Goal: Task Accomplishment & Management: Manage account settings

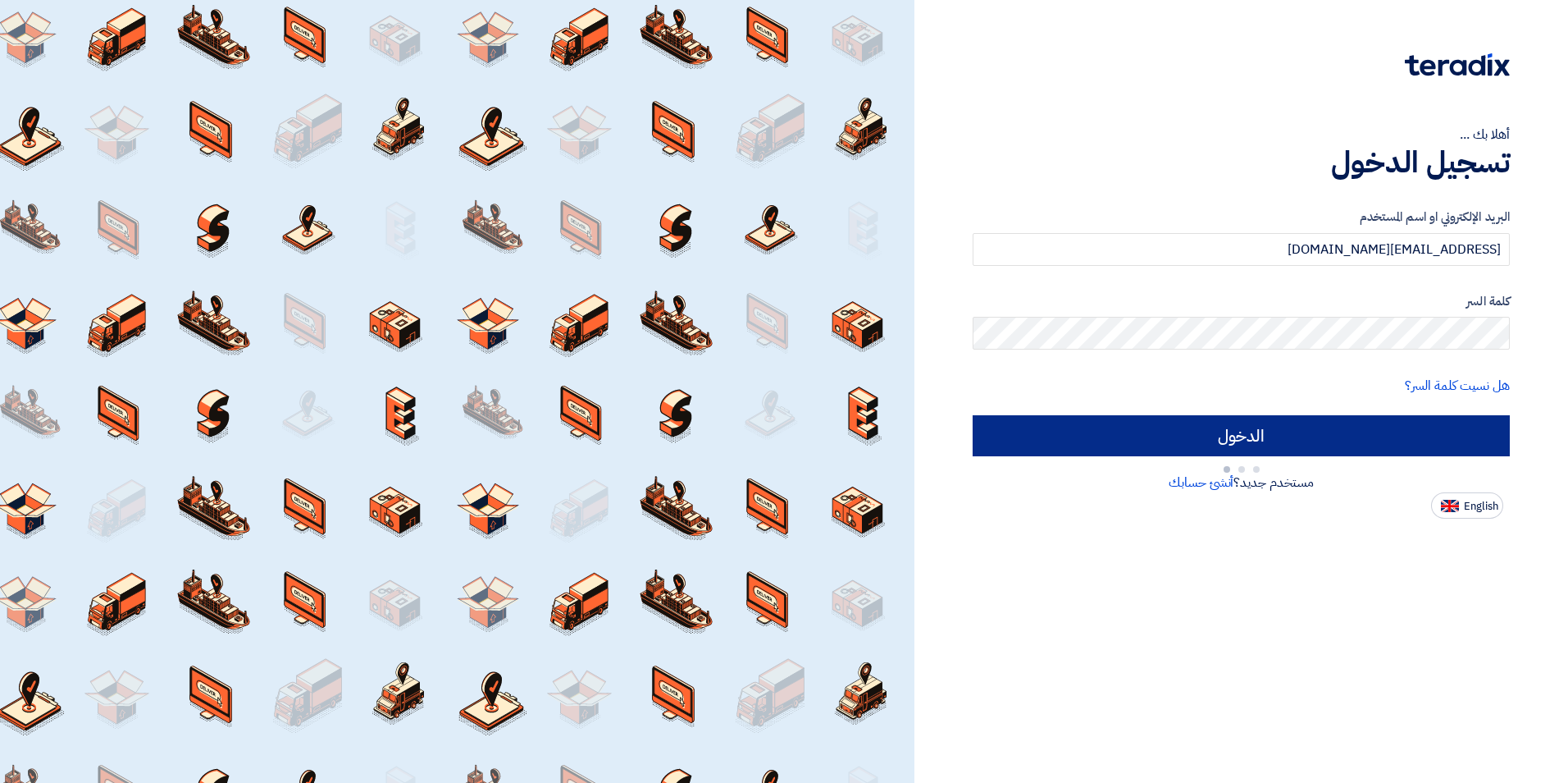
type input "Sign in"
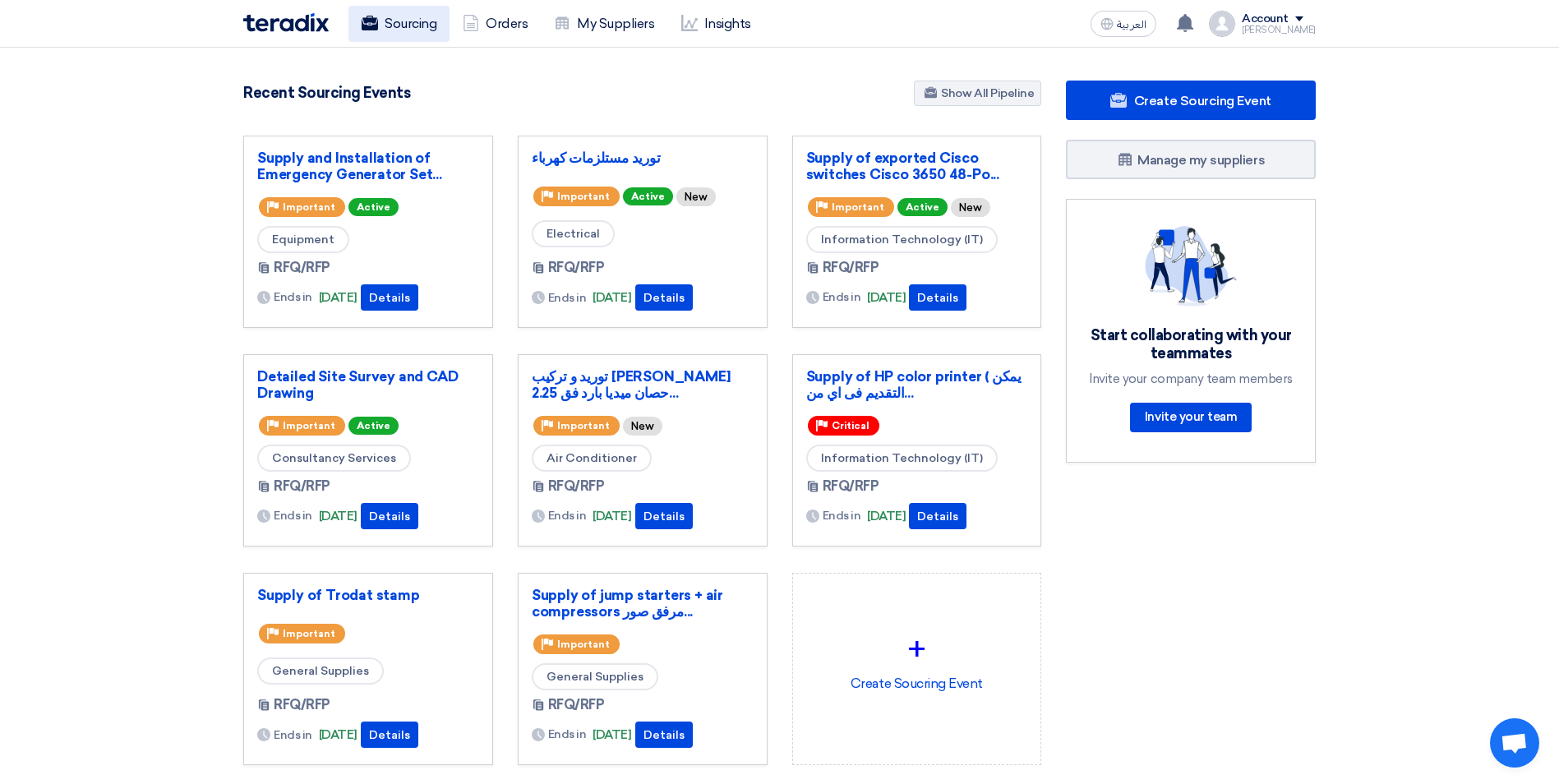
click at [427, 21] on link "Sourcing" at bounding box center [399, 23] width 101 height 36
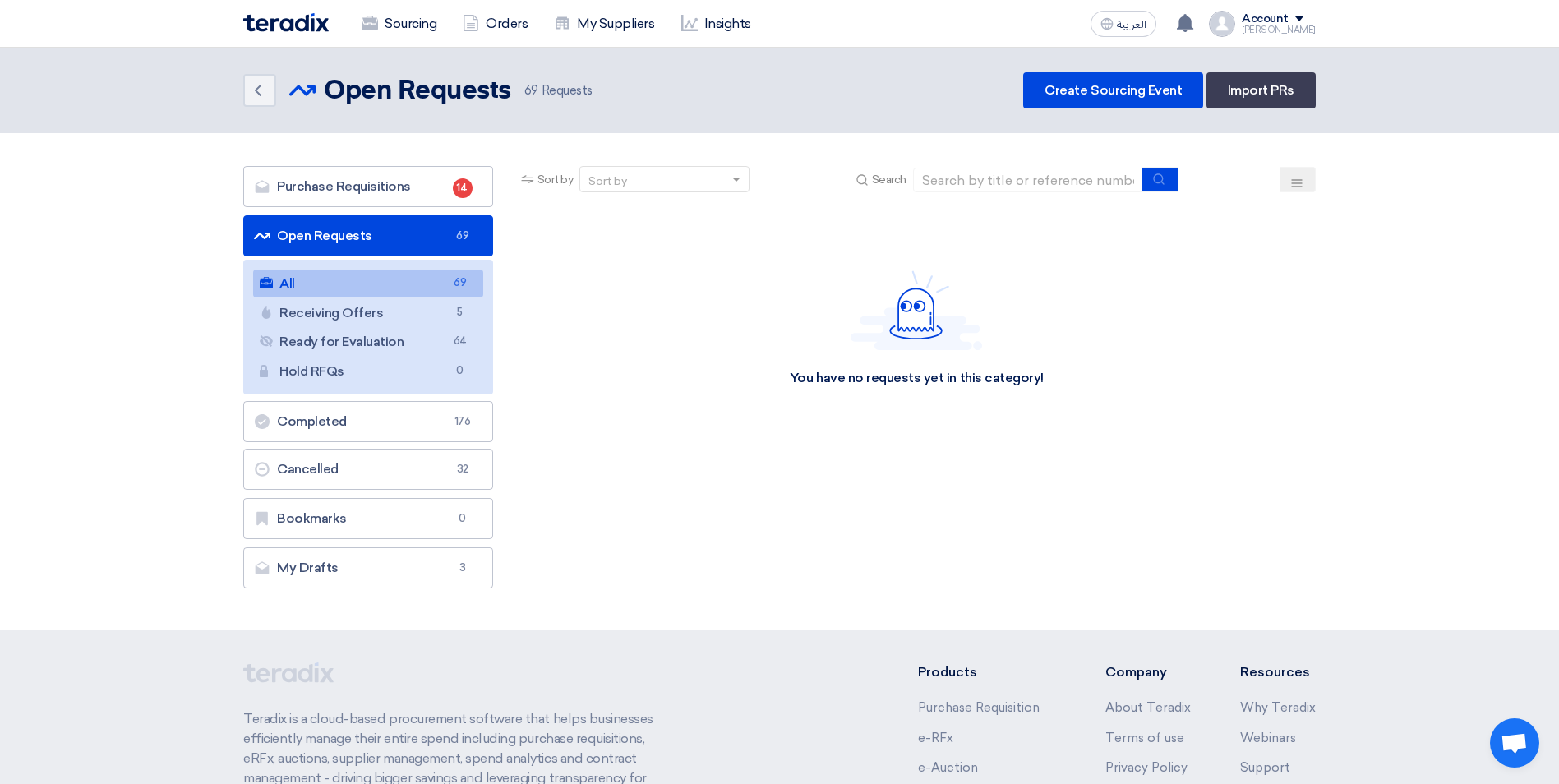
click at [1295, 169] on button at bounding box center [1298, 179] width 36 height 25
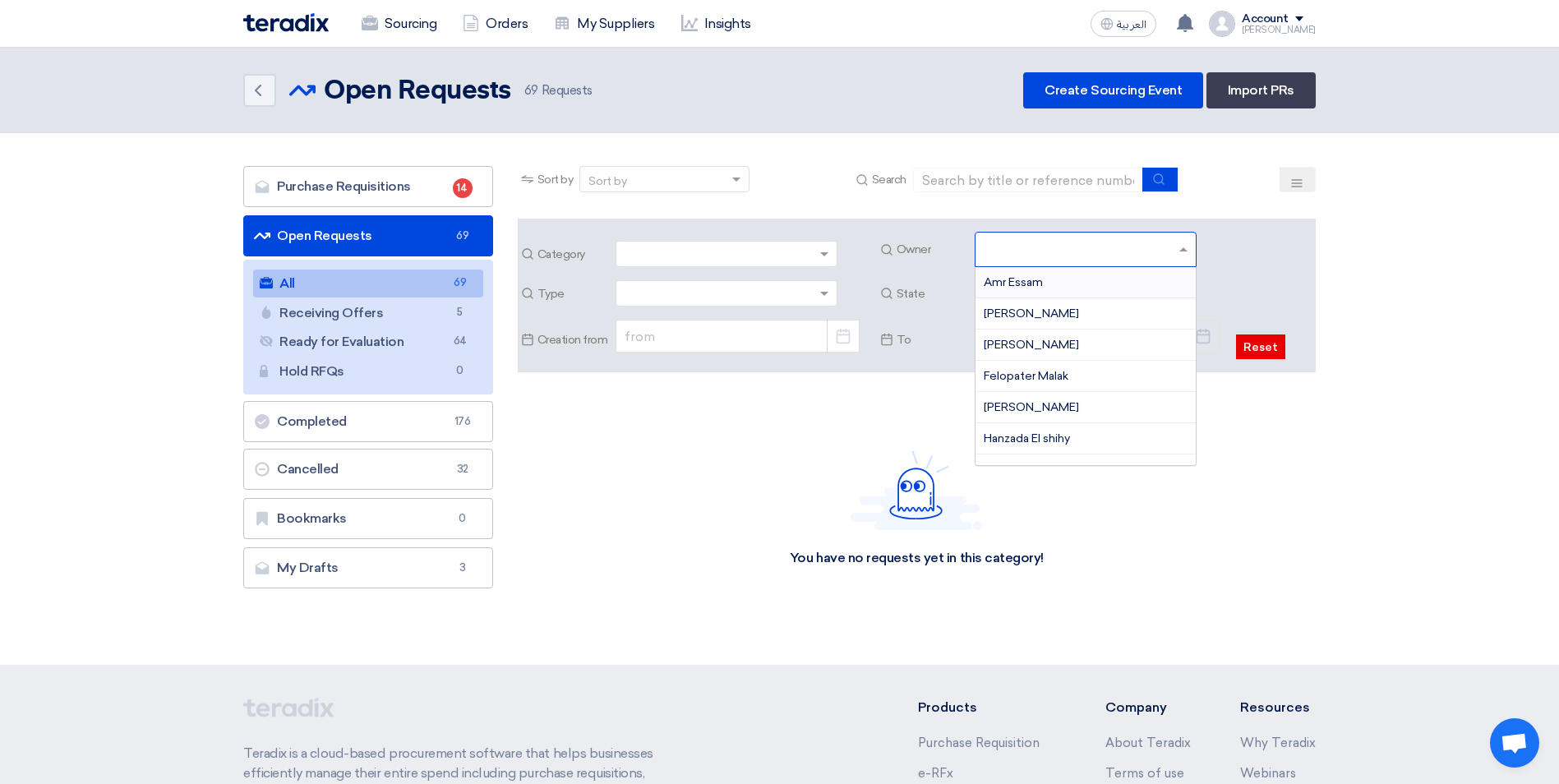
click at [1178, 252] on input "text" at bounding box center [1088, 251] width 208 height 27
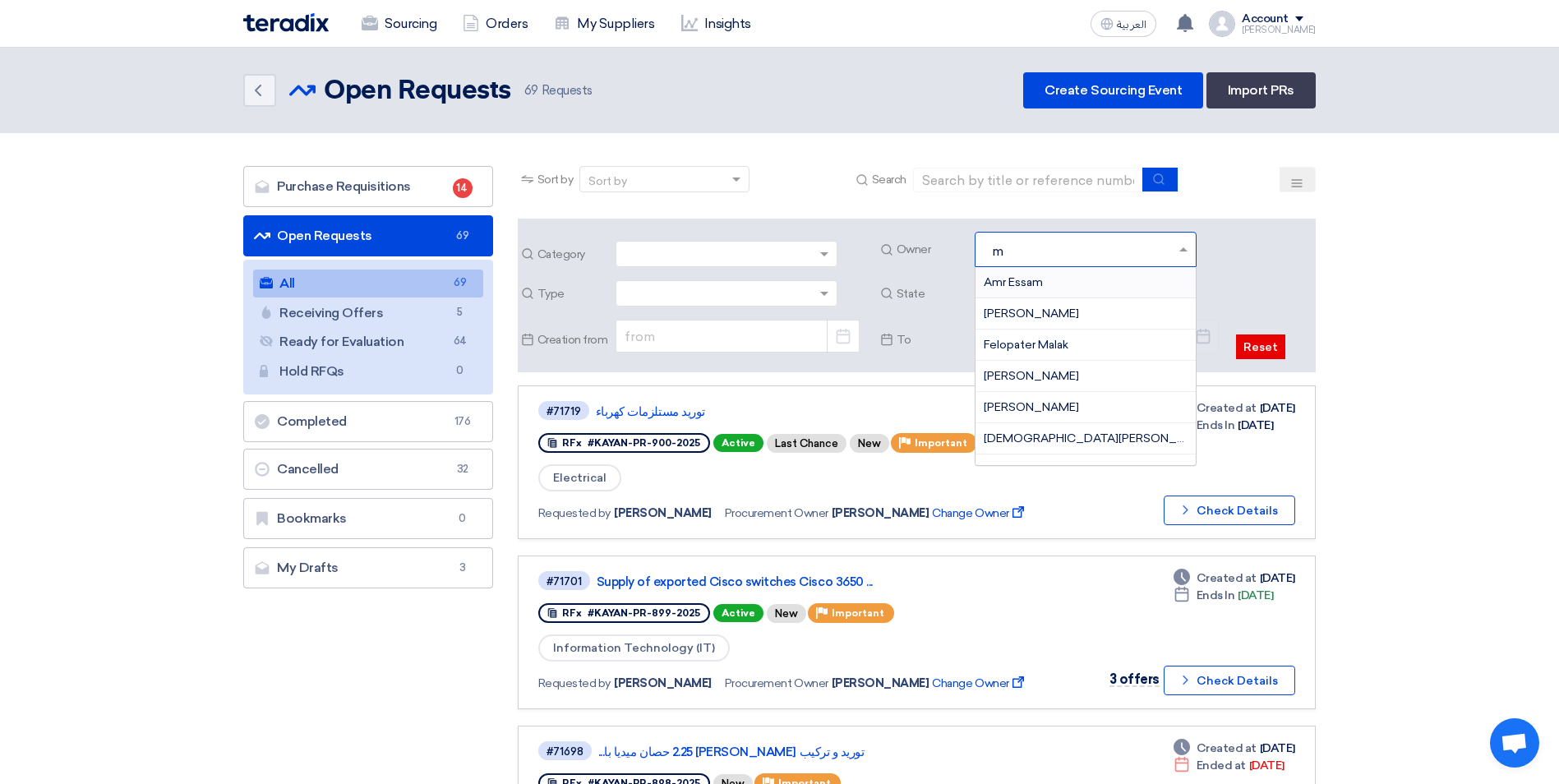
type input "mo"
click at [1077, 312] on div "Mohamed Saudi" at bounding box center [1086, 314] width 221 height 31
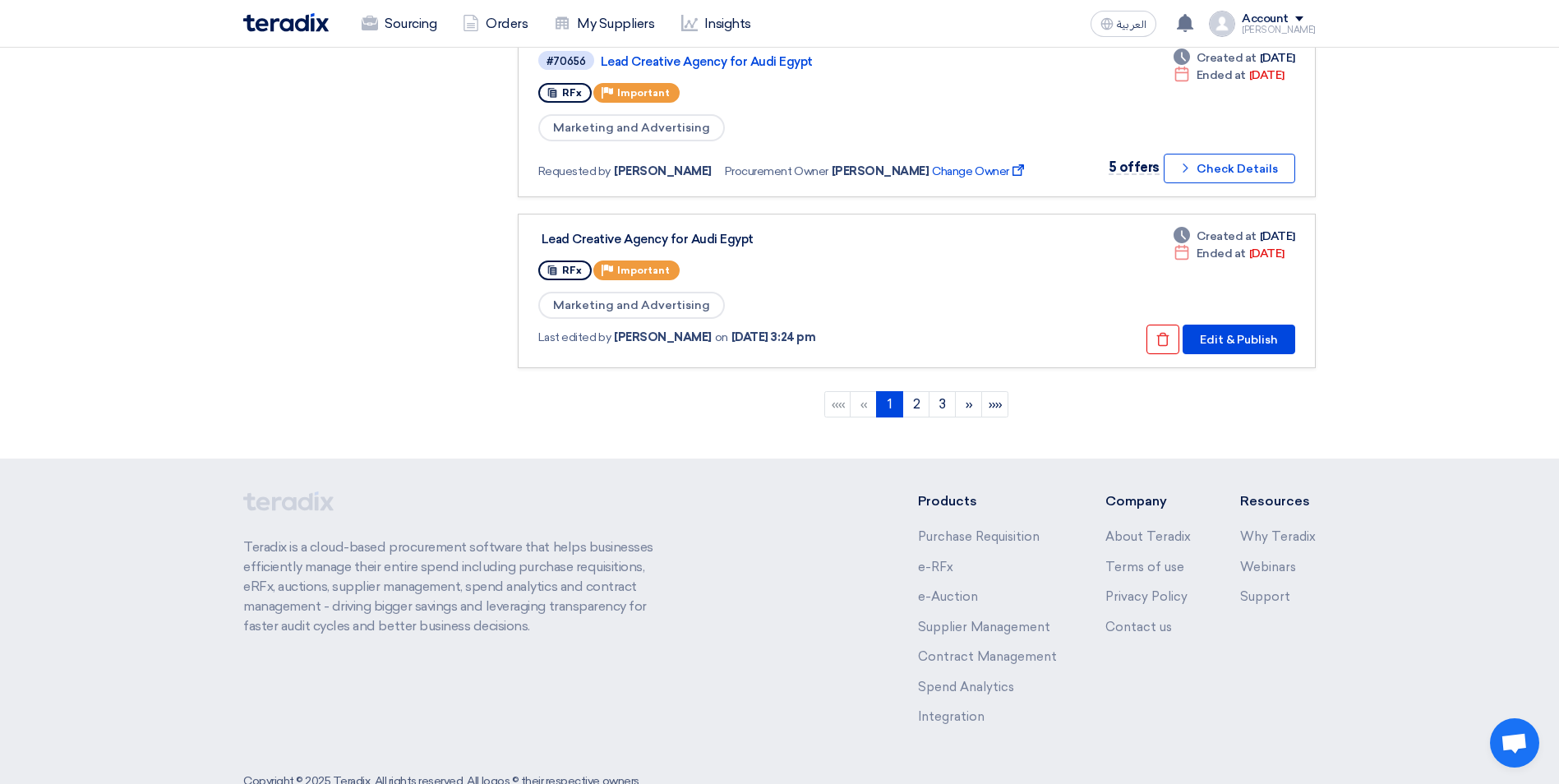
scroll to position [1807, 0]
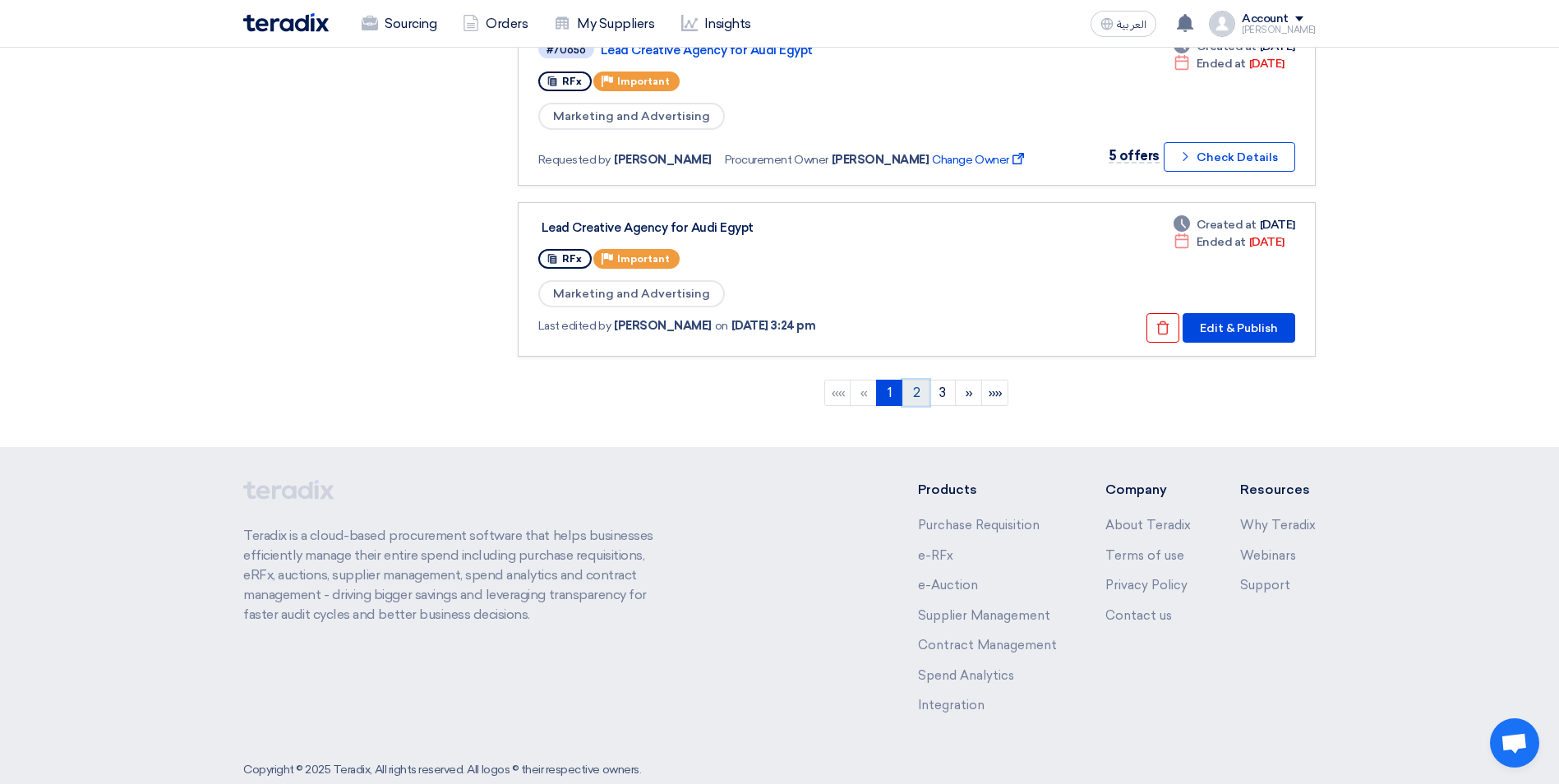
click at [919, 396] on link "2" at bounding box center [916, 392] width 27 height 26
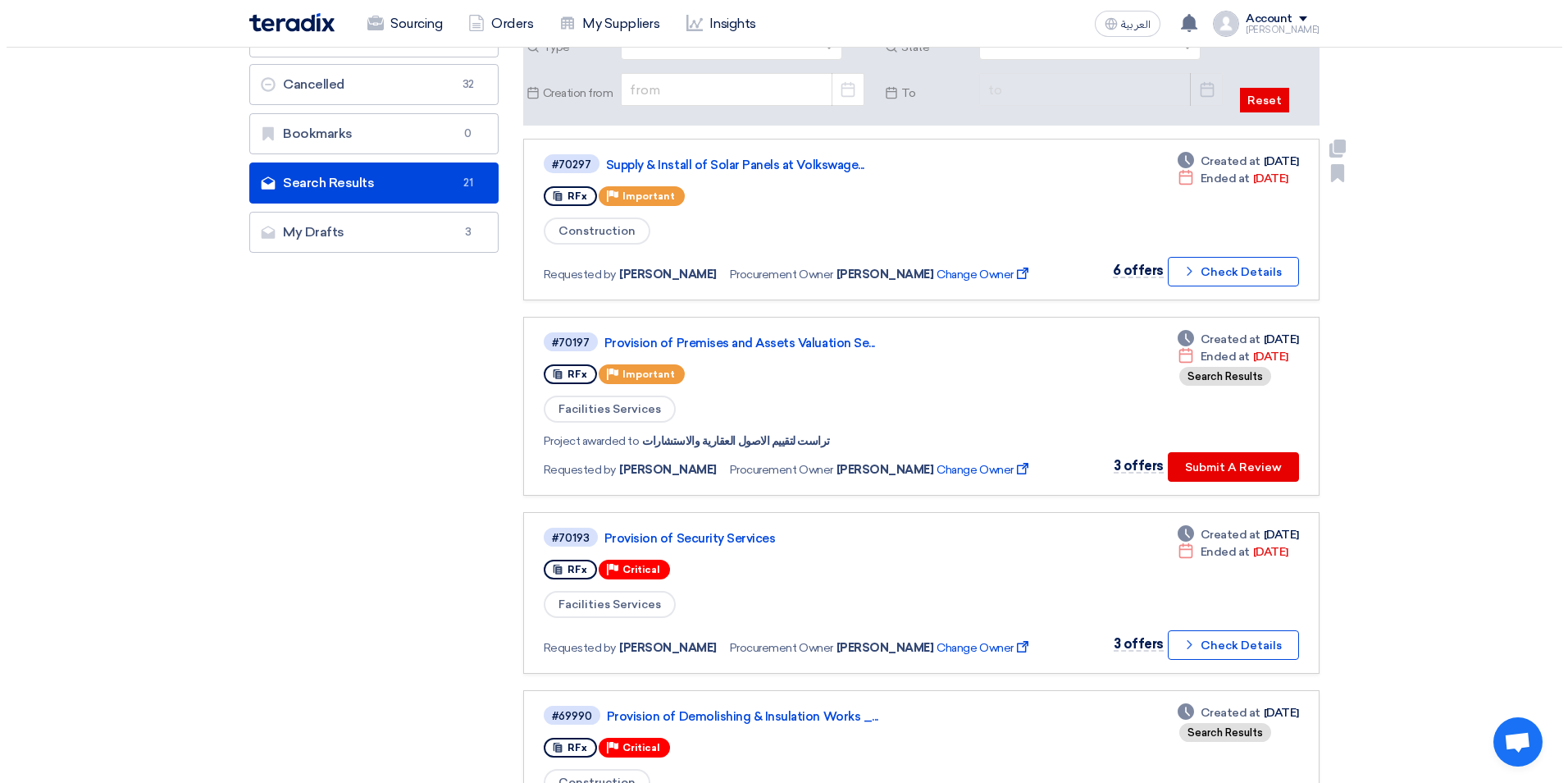
scroll to position [328, 0]
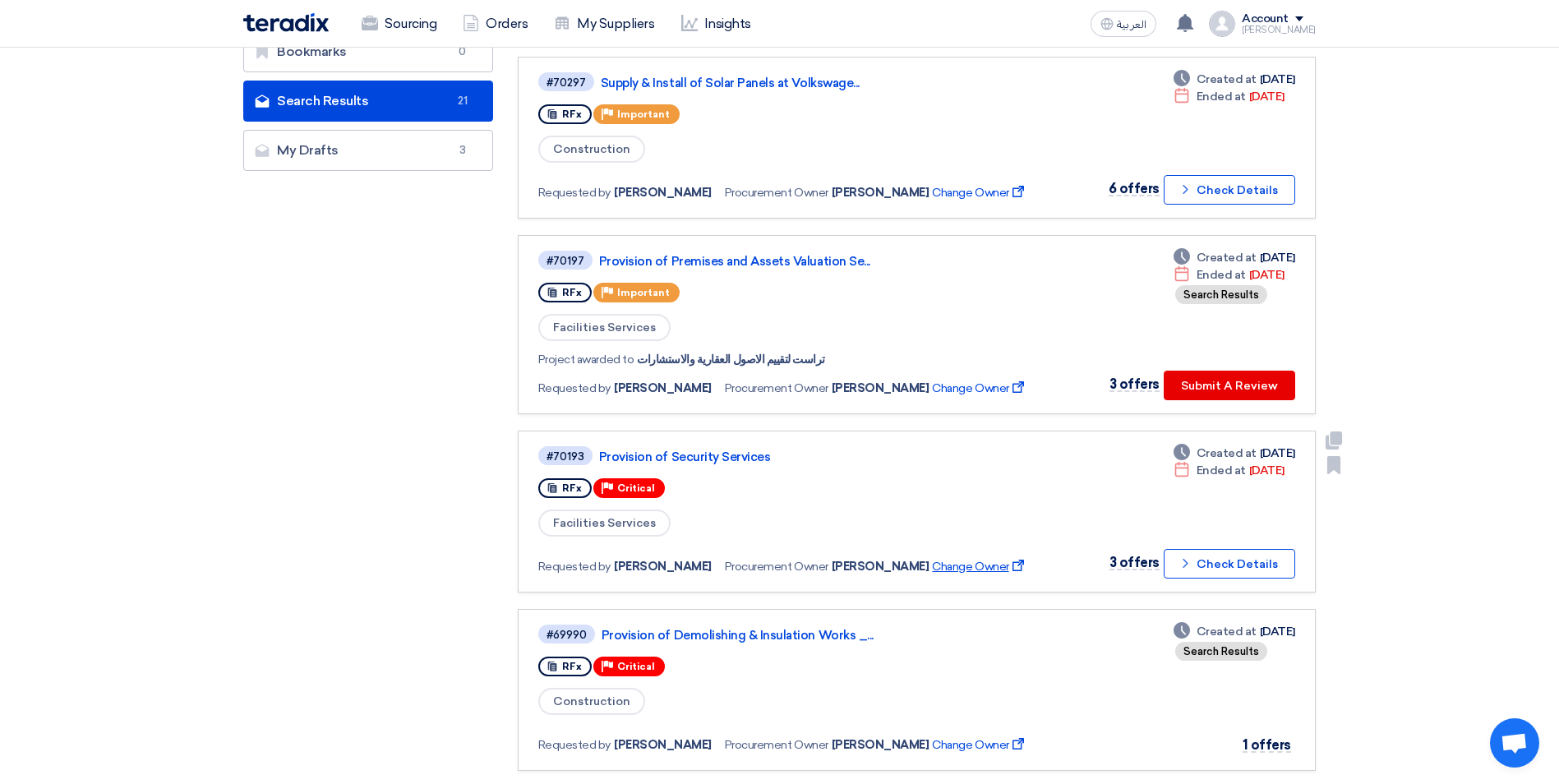
click at [975, 568] on span "Change Owner External link" at bounding box center [979, 566] width 94 height 17
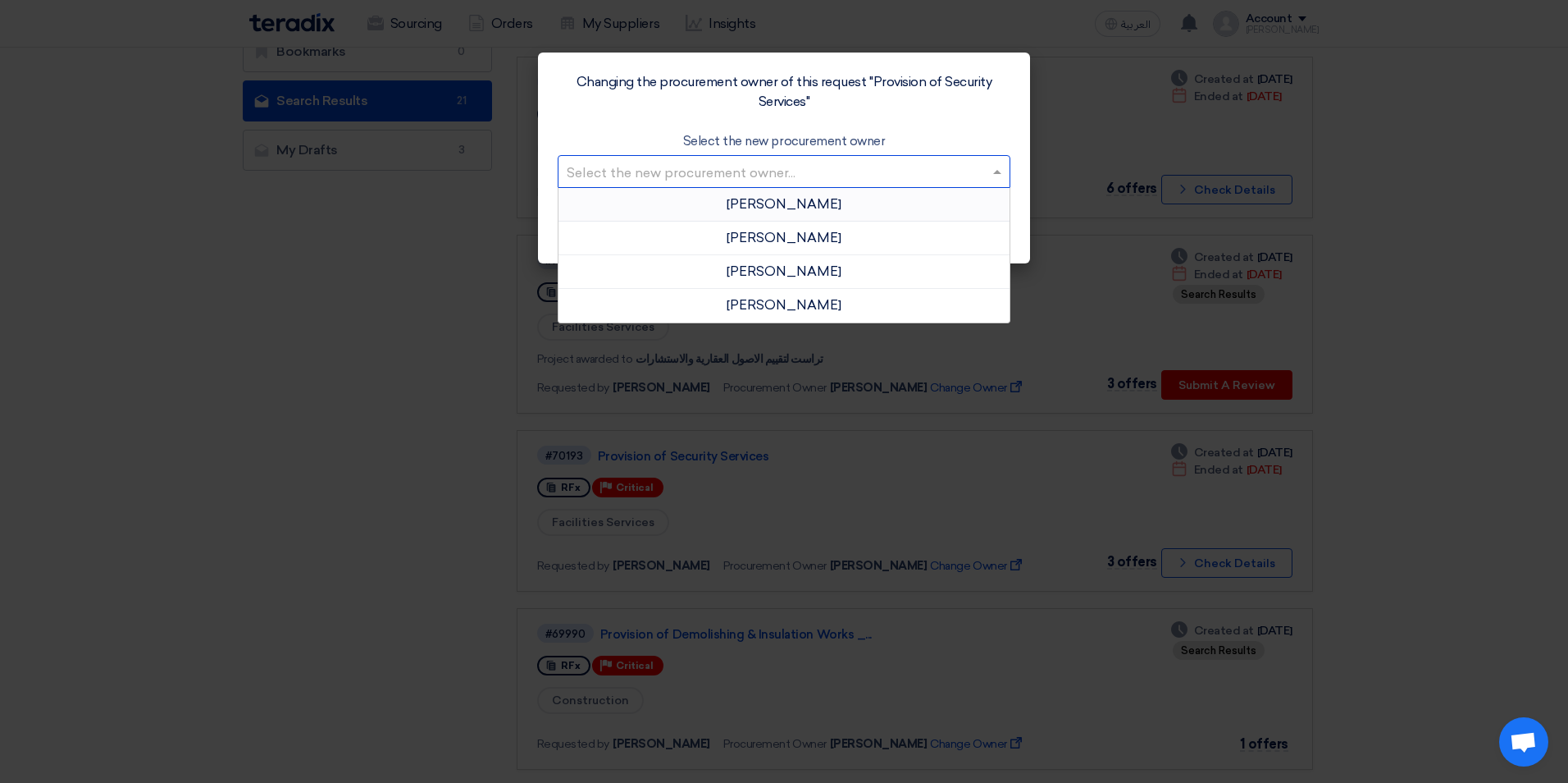
click at [980, 173] on input "text" at bounding box center [776, 173] width 419 height 27
click at [792, 234] on span "George Azmy" at bounding box center [784, 237] width 114 height 15
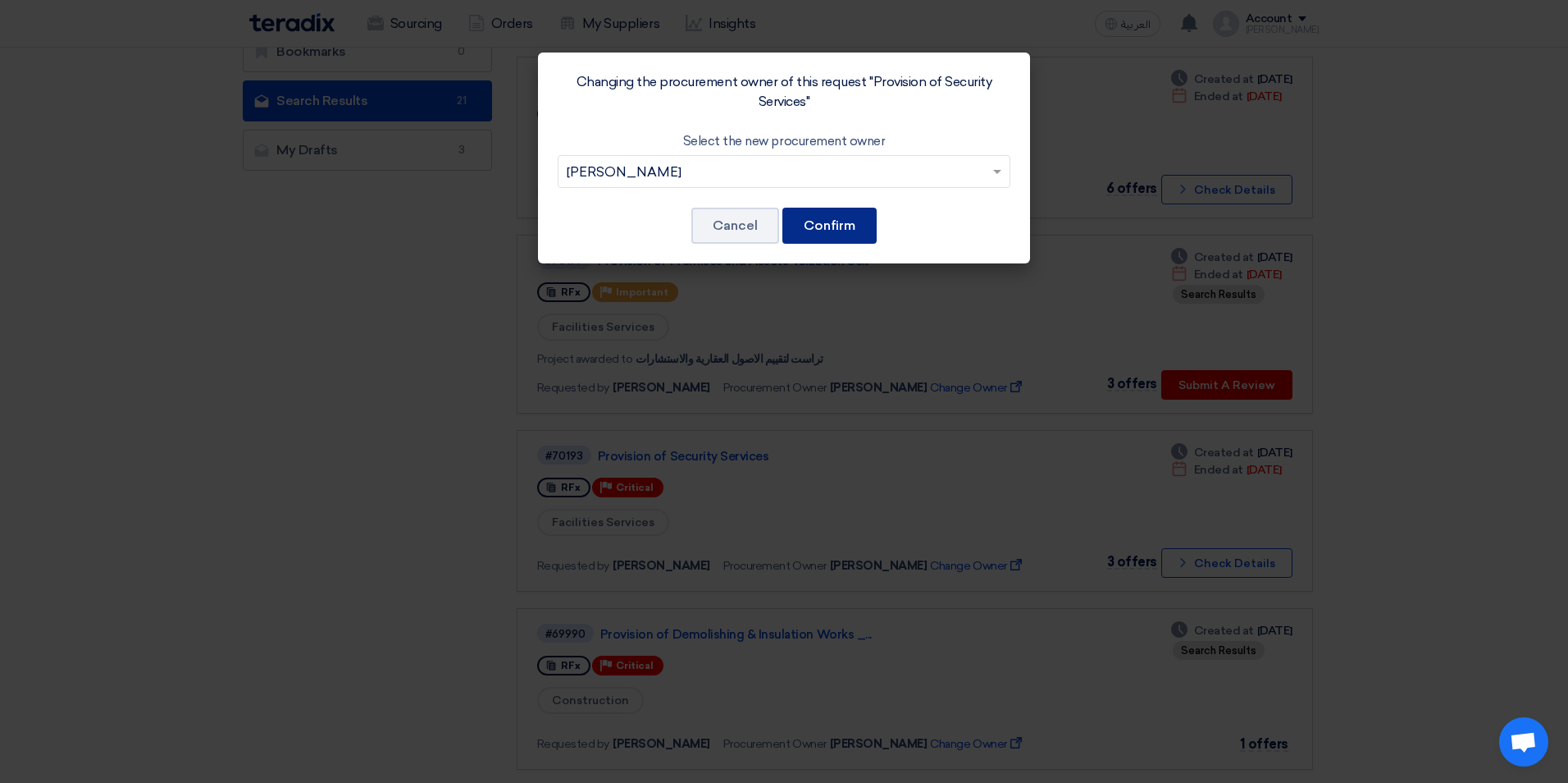
click at [843, 223] on button "Confirm" at bounding box center [829, 226] width 94 height 36
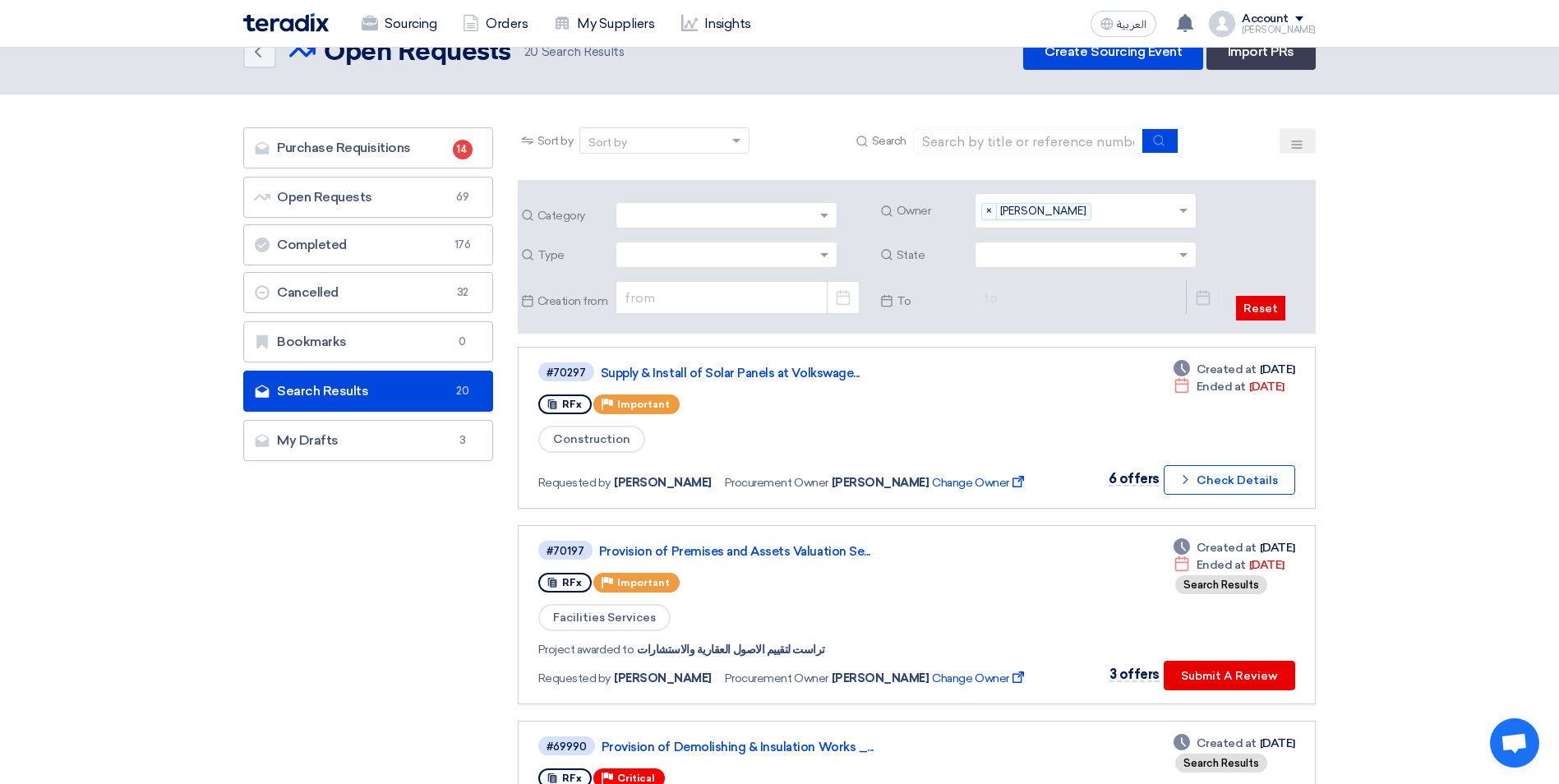
scroll to position [0, 0]
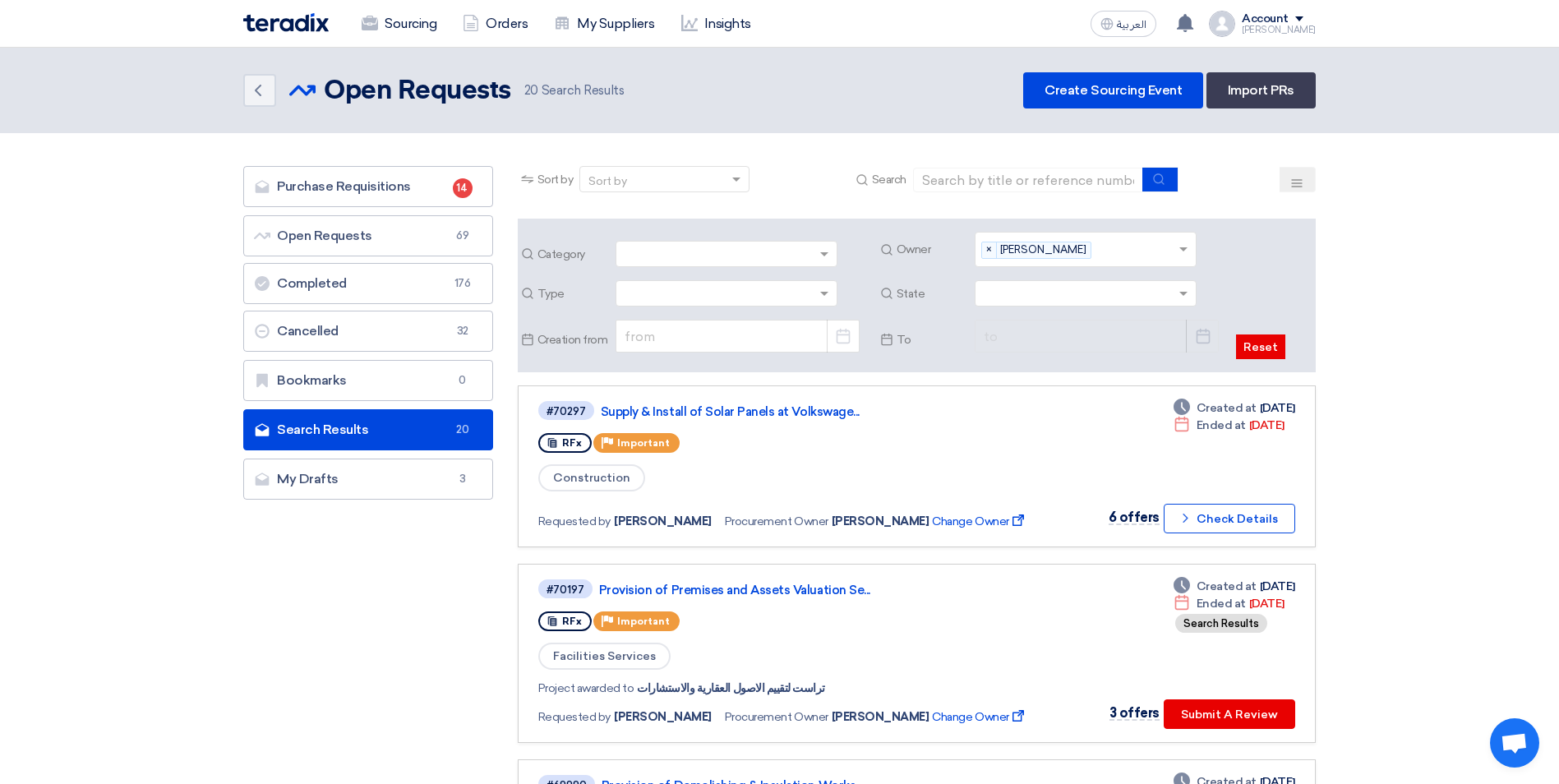
click at [1189, 254] on span at bounding box center [1185, 249] width 21 height 17
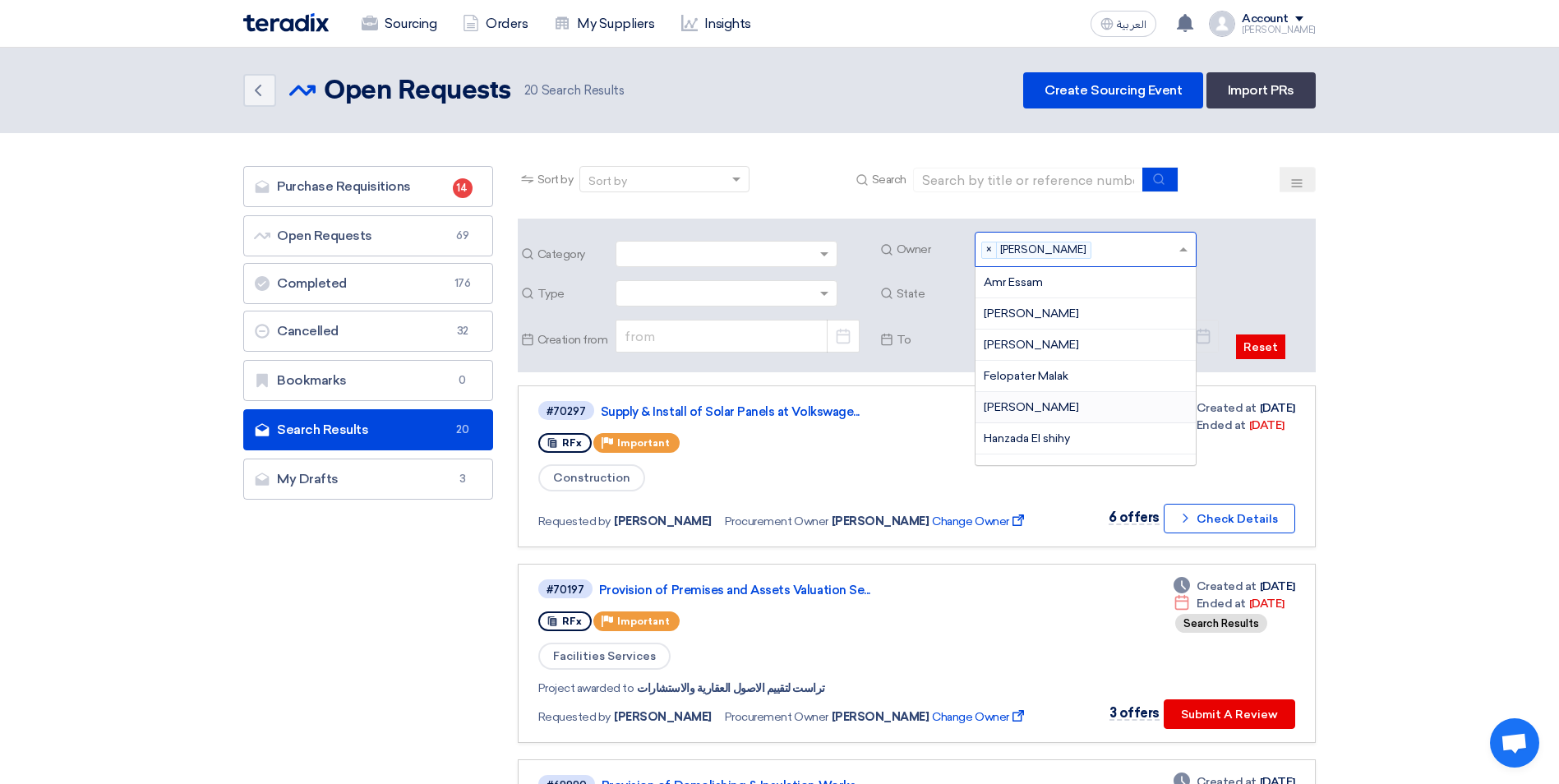
click at [1032, 402] on span "George Azmy" at bounding box center [1032, 408] width 95 height 14
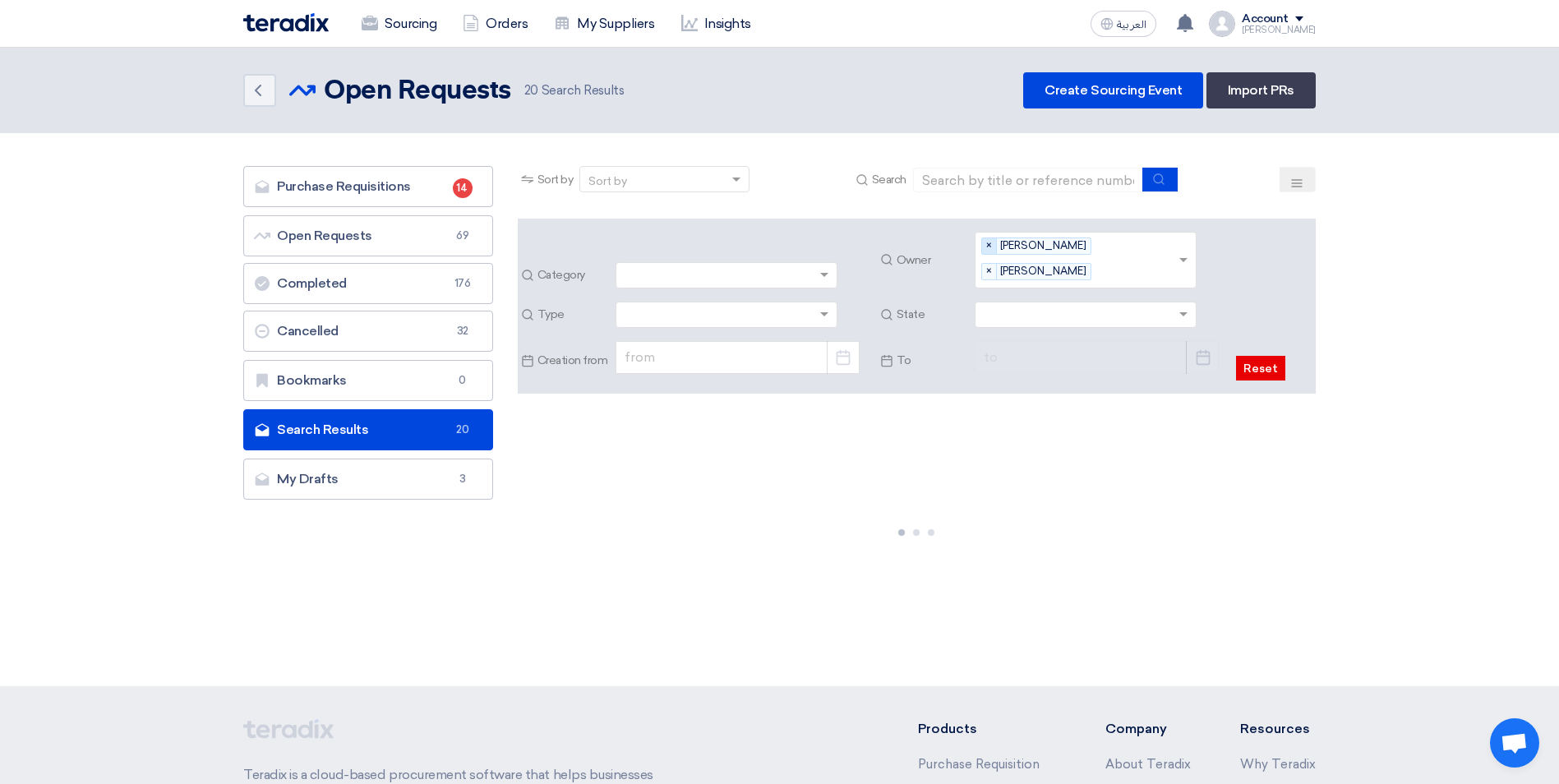
click at [991, 243] on span "×" at bounding box center [990, 246] width 15 height 15
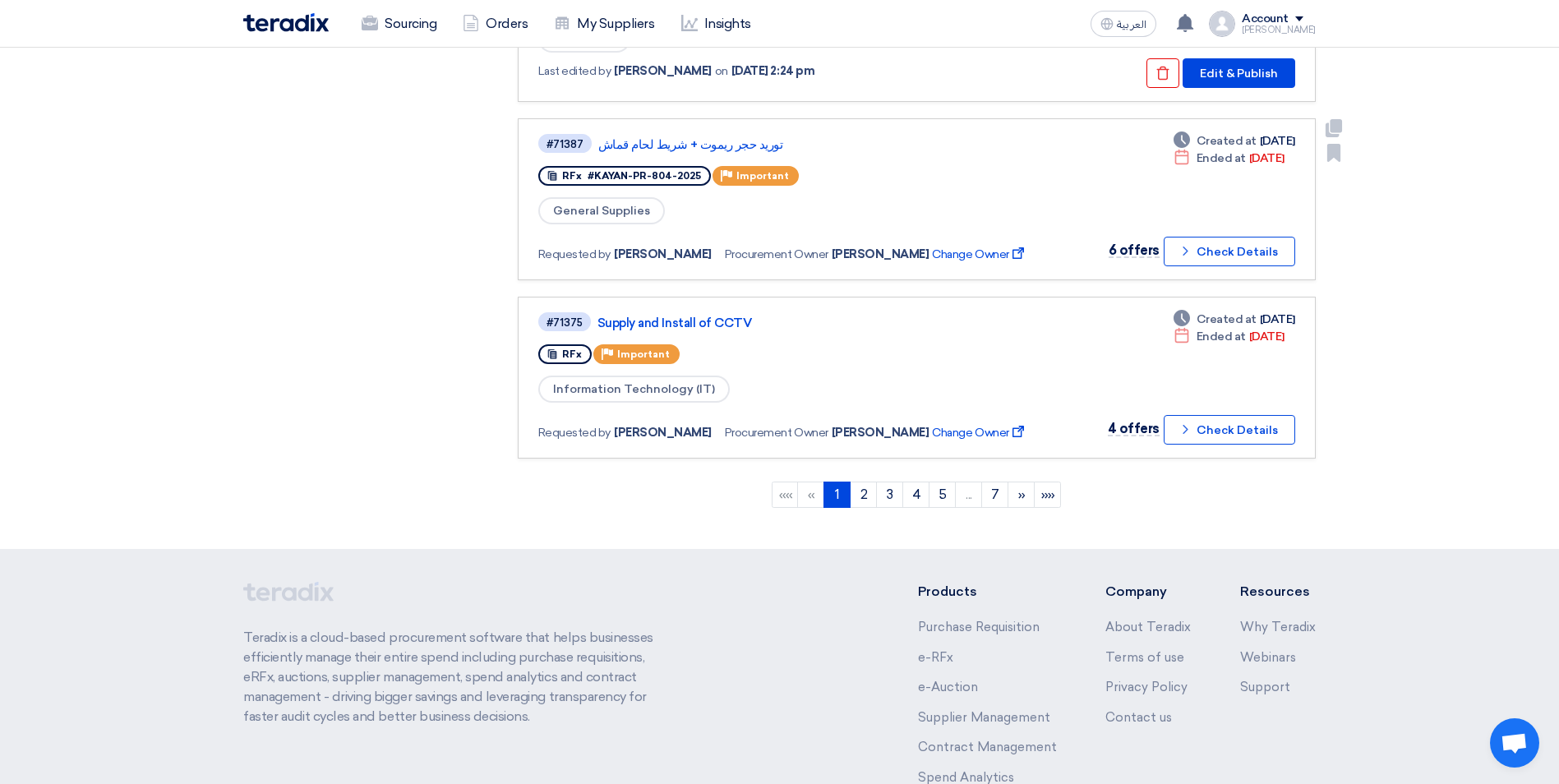
scroll to position [1726, 0]
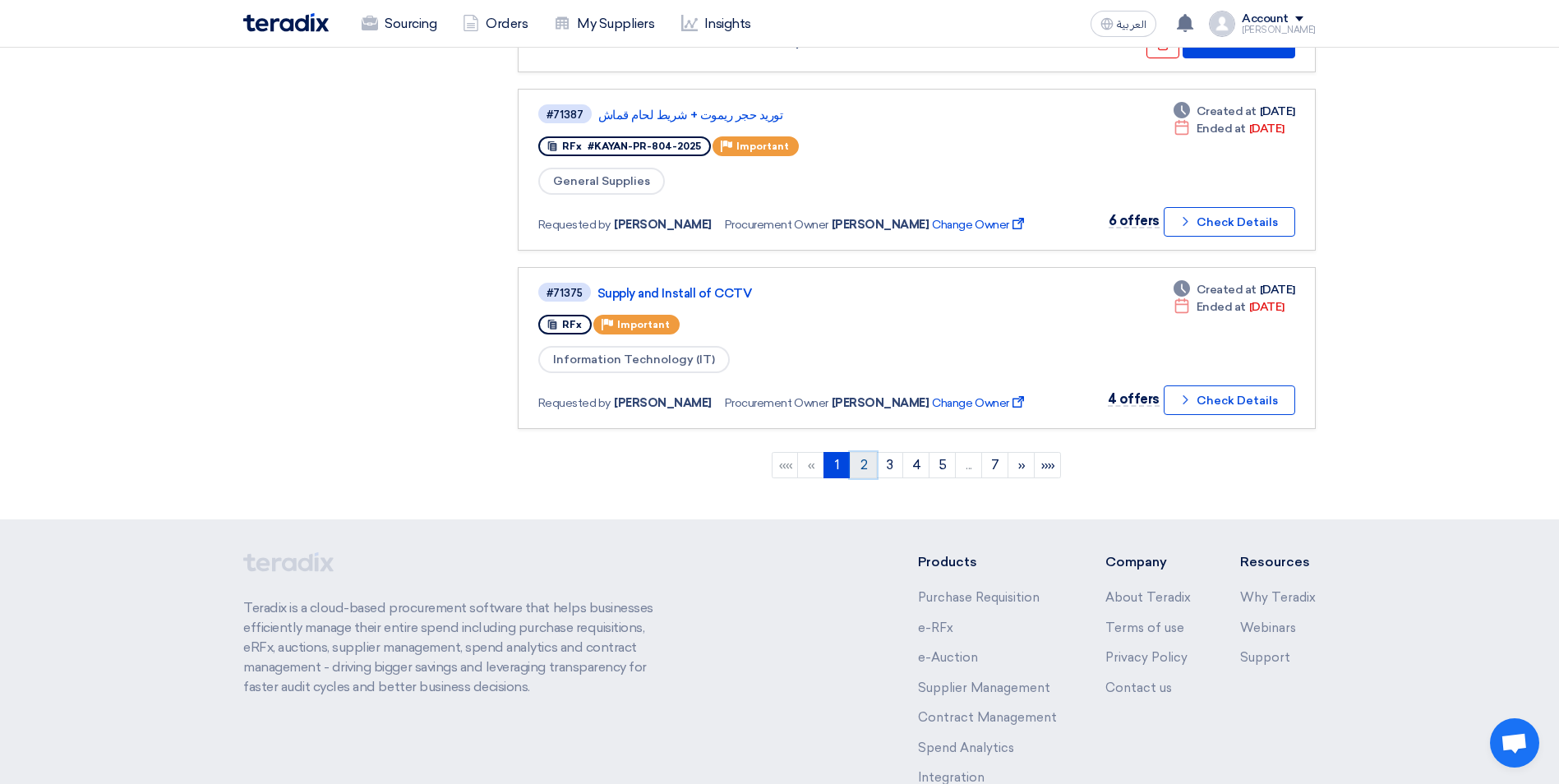
click at [859, 466] on link "2" at bounding box center [863, 464] width 27 height 26
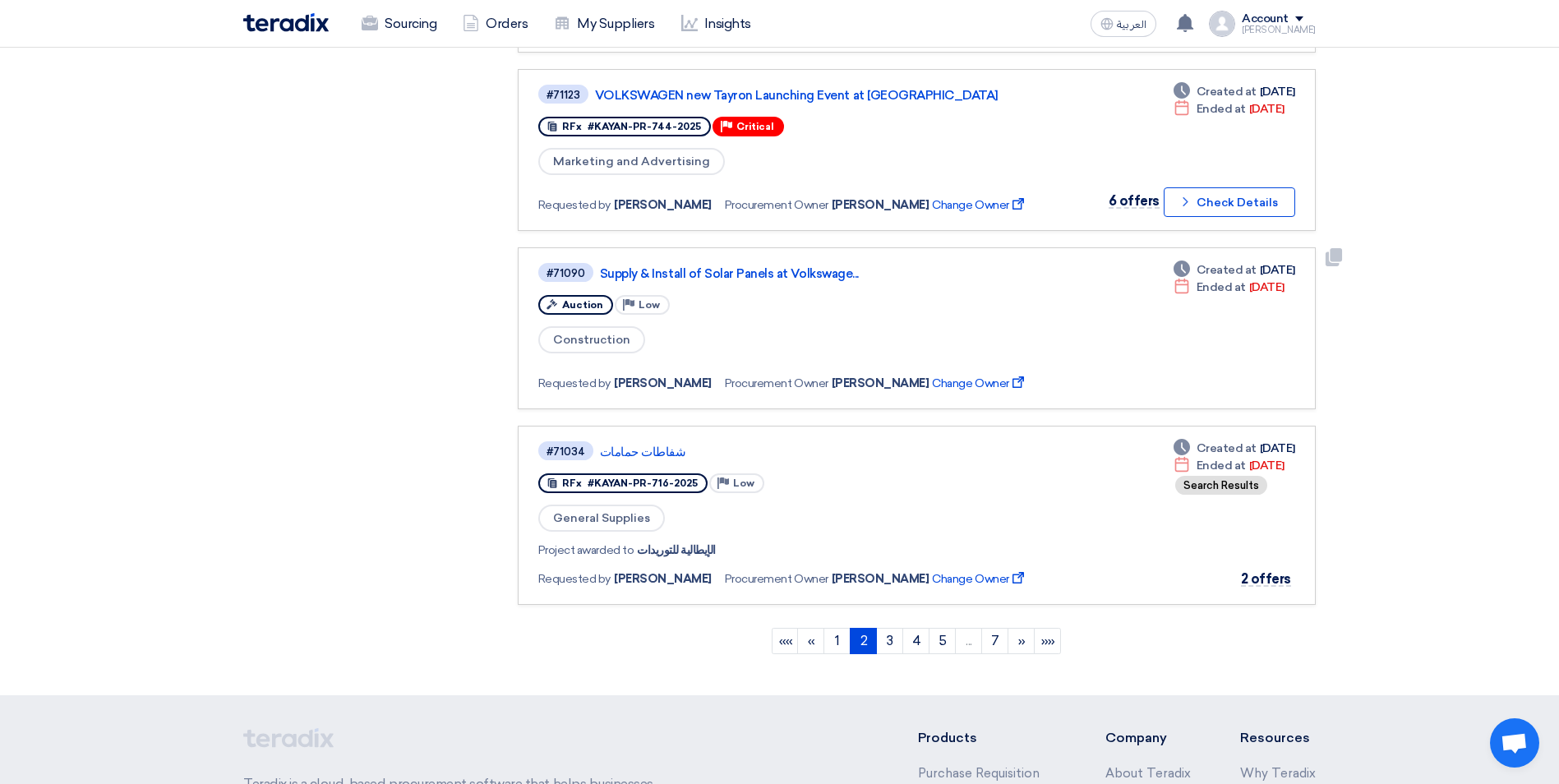
scroll to position [1643, 0]
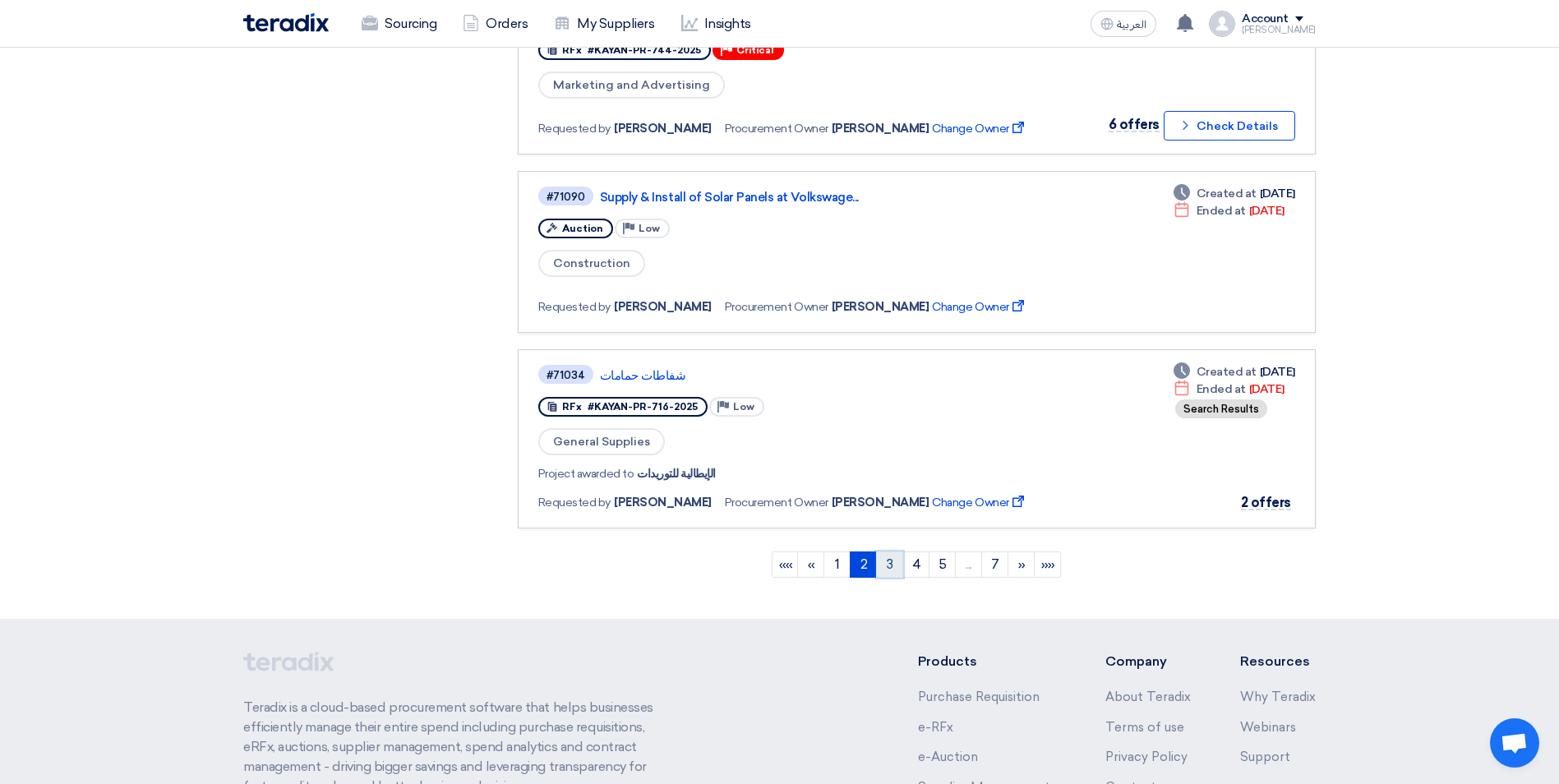
click at [891, 559] on link "3" at bounding box center [889, 564] width 27 height 26
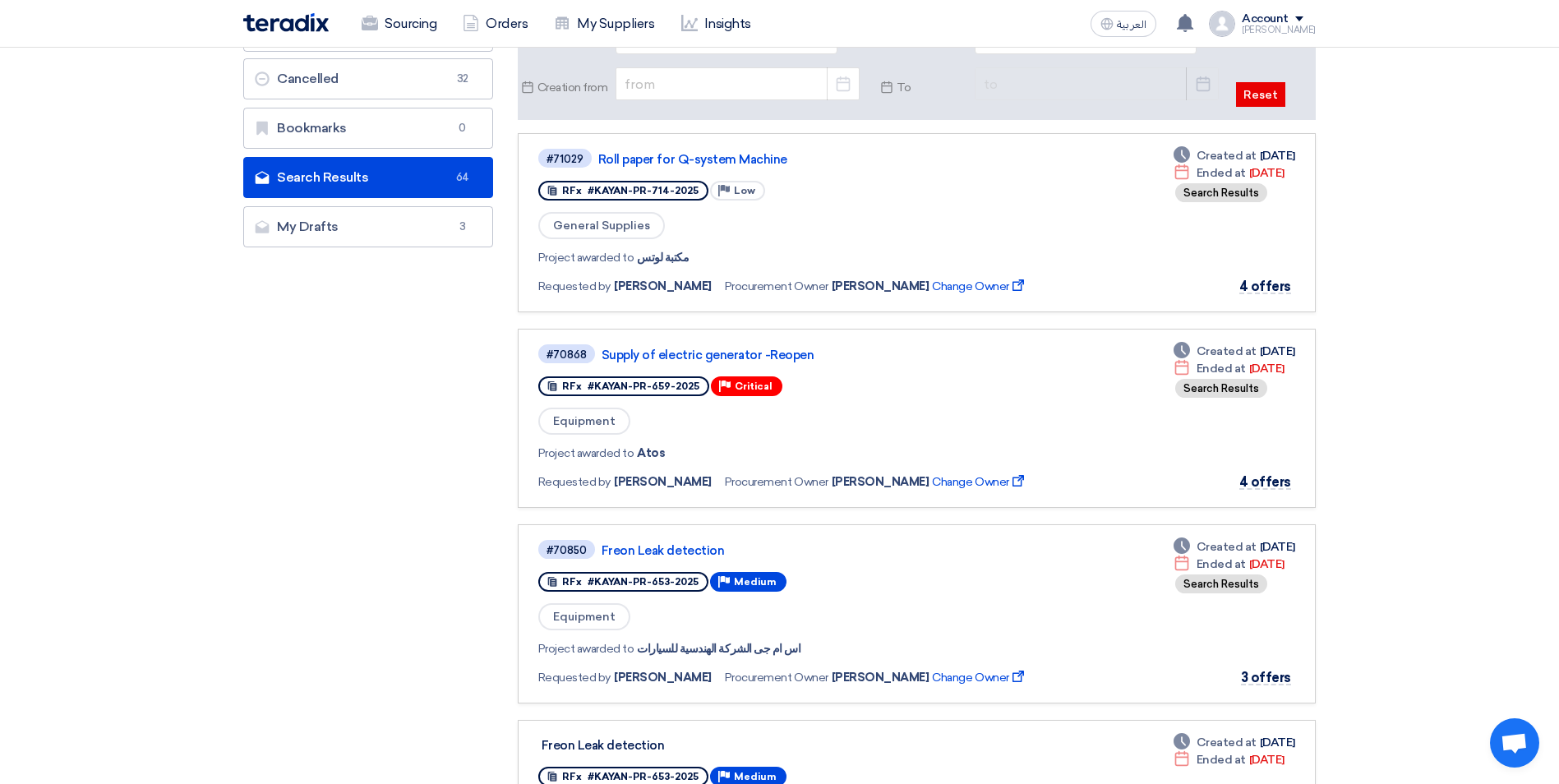
scroll to position [0, 0]
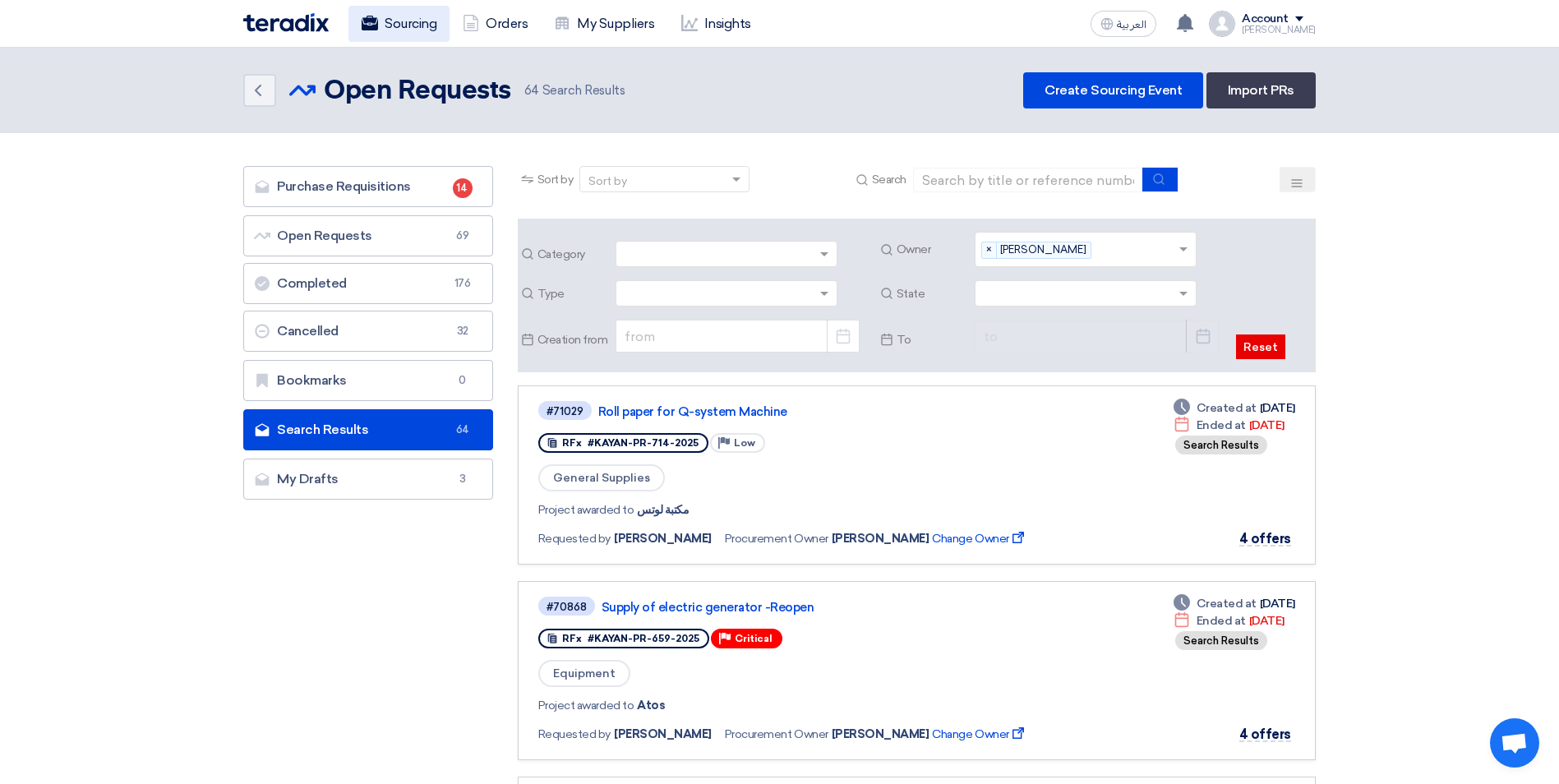
click at [417, 32] on link "Sourcing" at bounding box center [399, 23] width 101 height 36
click at [439, 27] on link "Sourcing" at bounding box center [399, 23] width 101 height 36
